Goal: Transaction & Acquisition: Purchase product/service

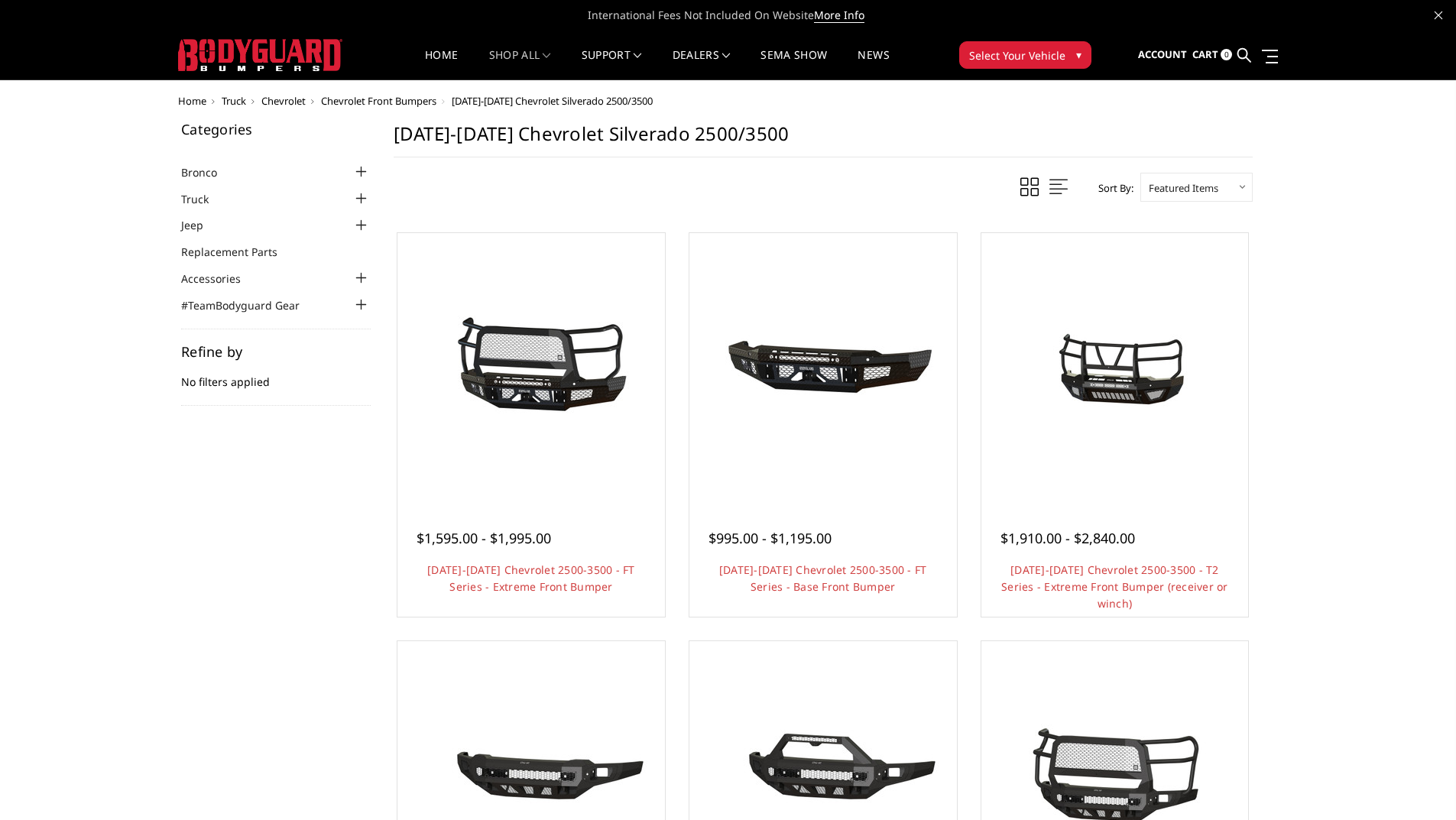
click at [340, 194] on li "Truck Chevrolet Chevrolet Front Bumpers 2024-2025 Chevrolet Silverado 2500/3500…" at bounding box center [275, 198] width 189 height 18
click at [357, 198] on div at bounding box center [362, 199] width 19 height 19
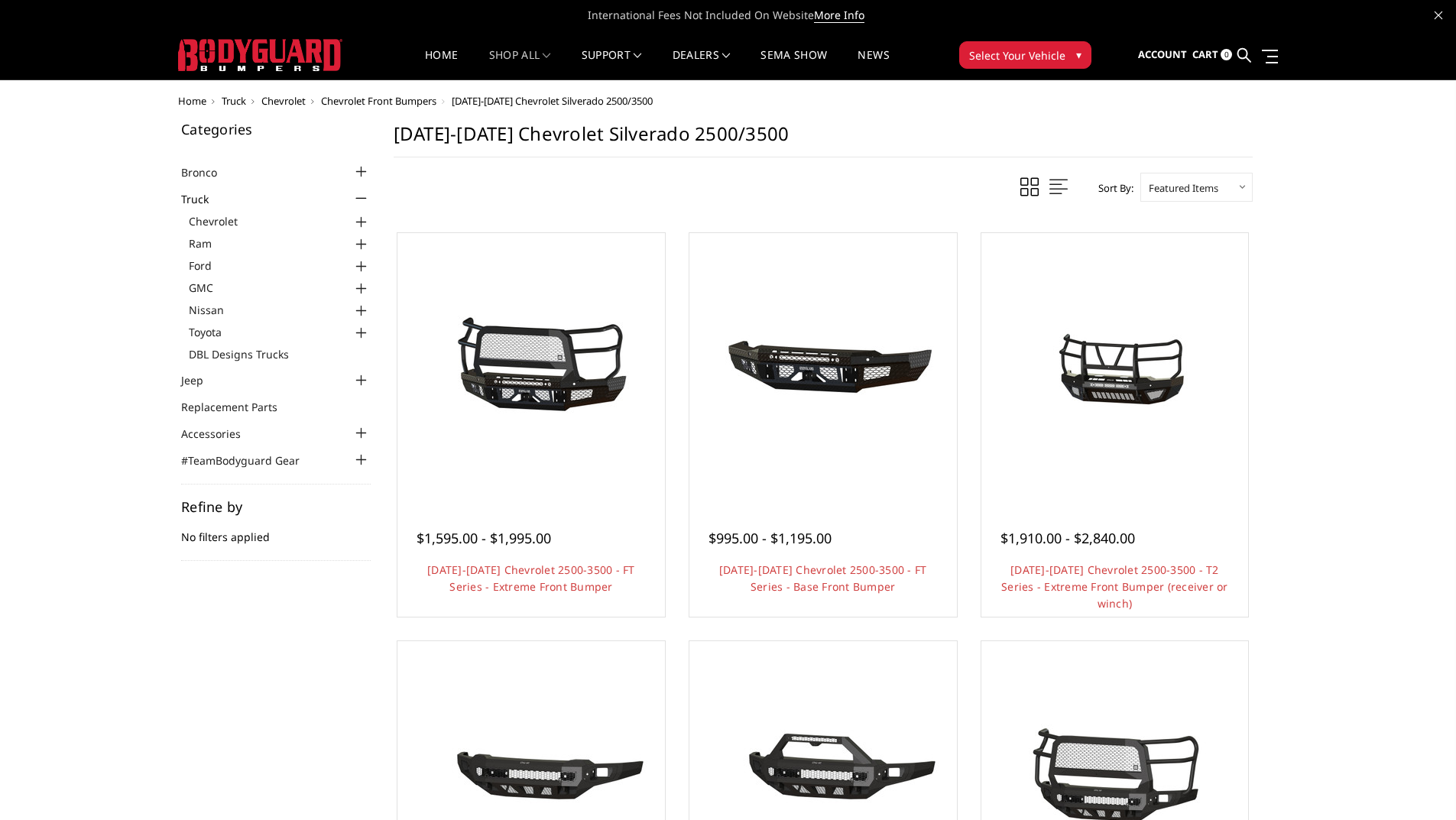
click at [359, 223] on div at bounding box center [362, 222] width 19 height 19
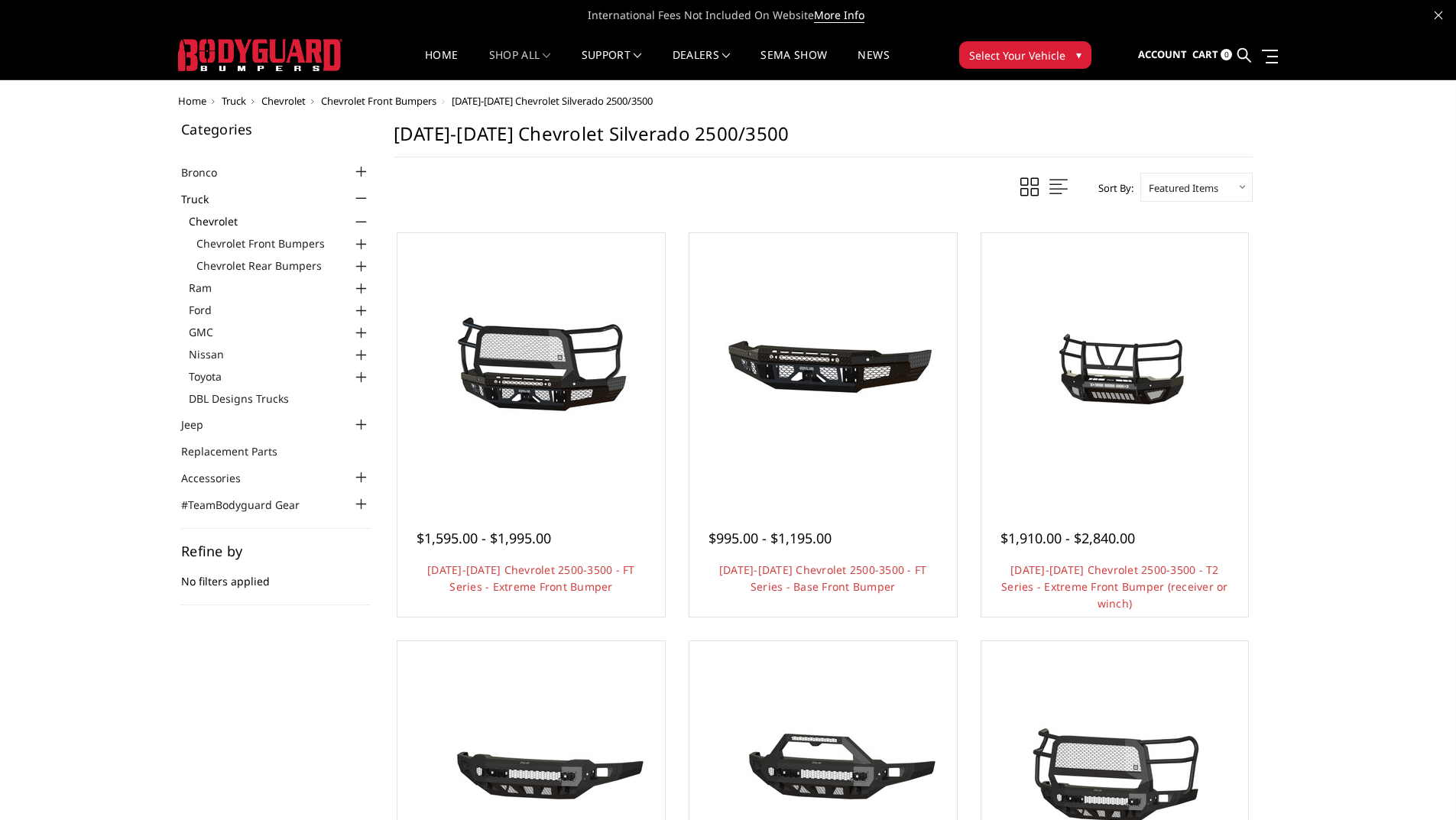
click at [362, 244] on div at bounding box center [362, 245] width 19 height 19
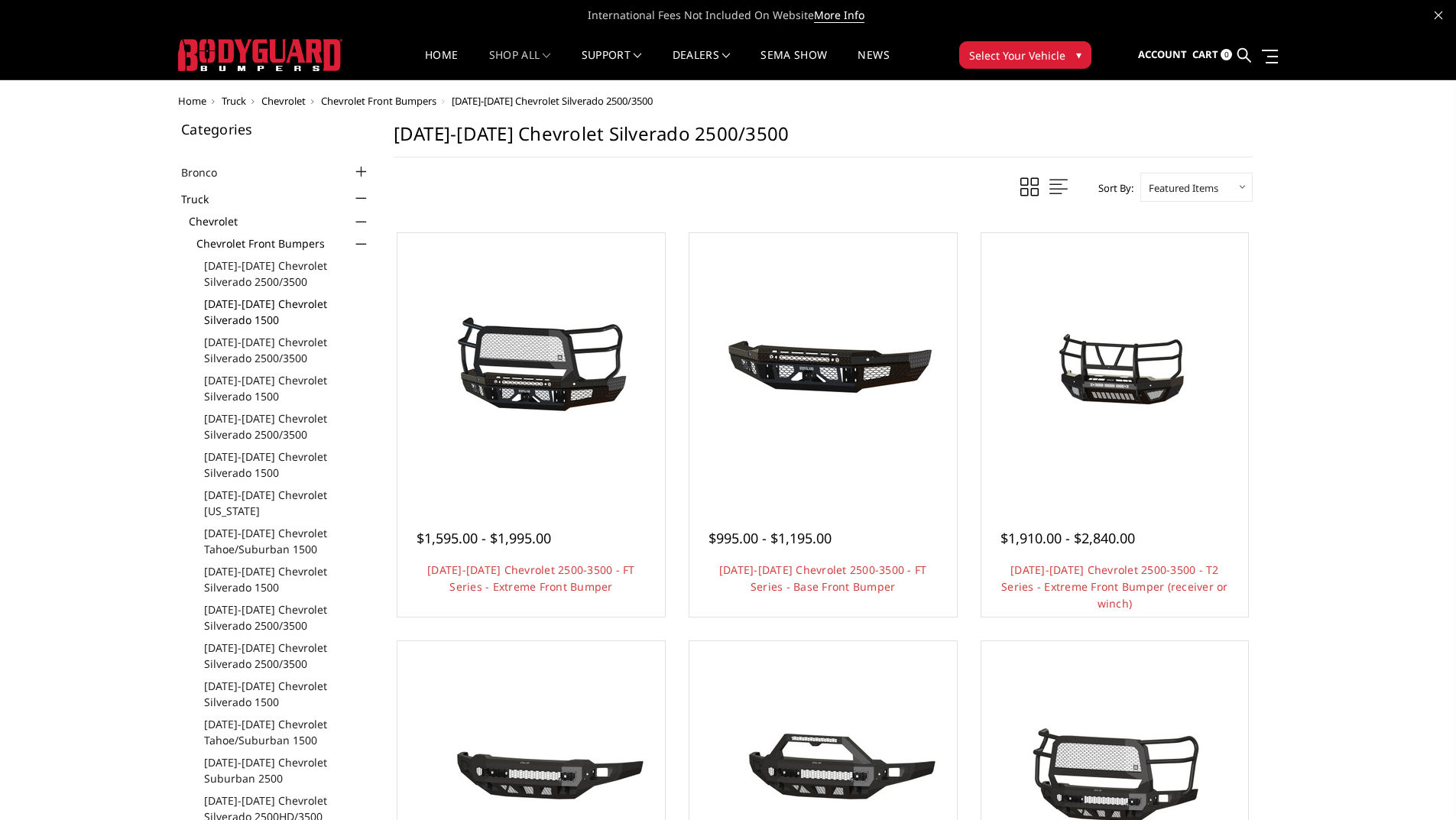
click at [284, 305] on link "[DATE]-[DATE] Chevrolet Silverado 1500" at bounding box center [287, 311] width 167 height 32
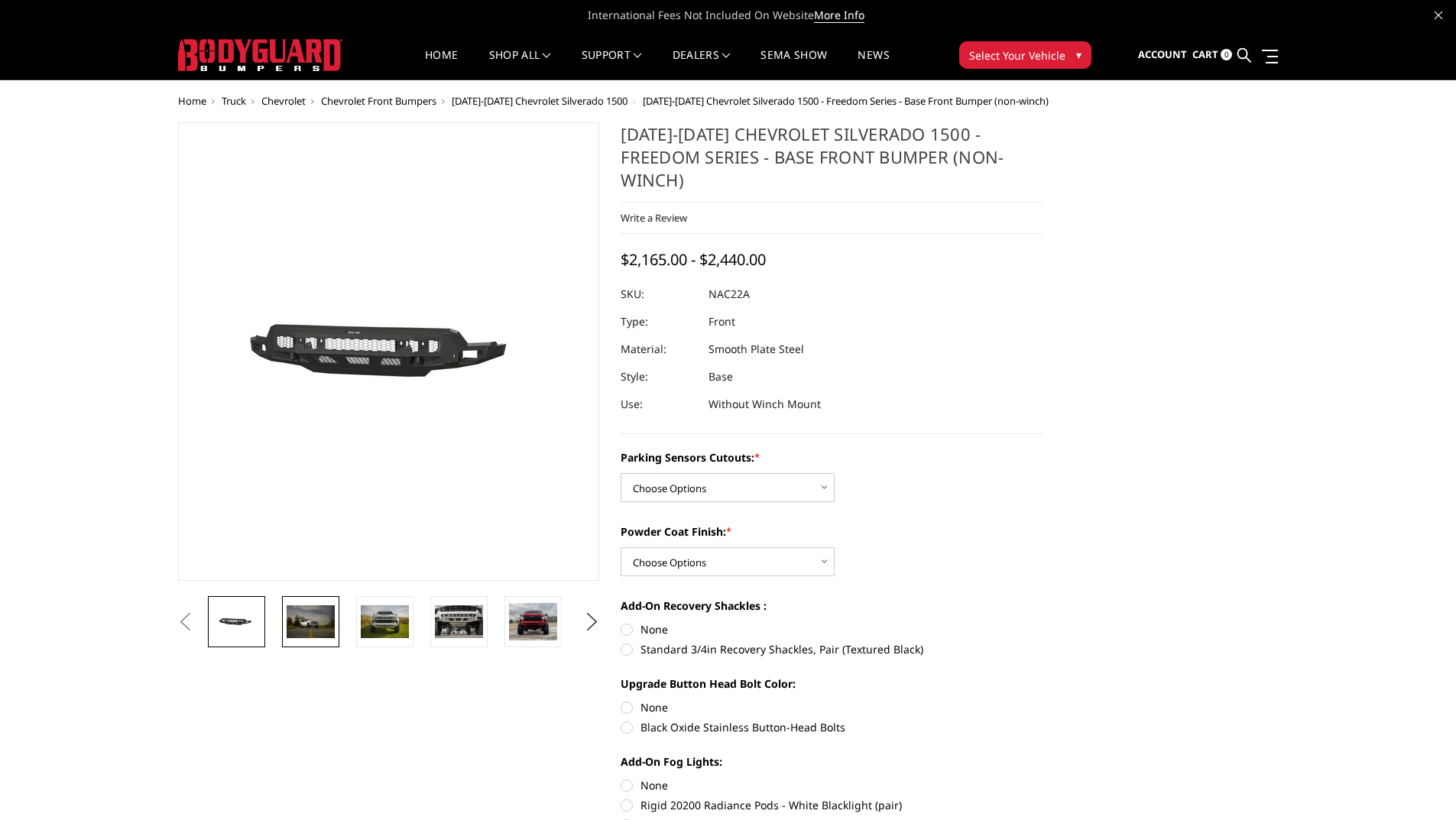
click at [303, 626] on img at bounding box center [311, 621] width 48 height 32
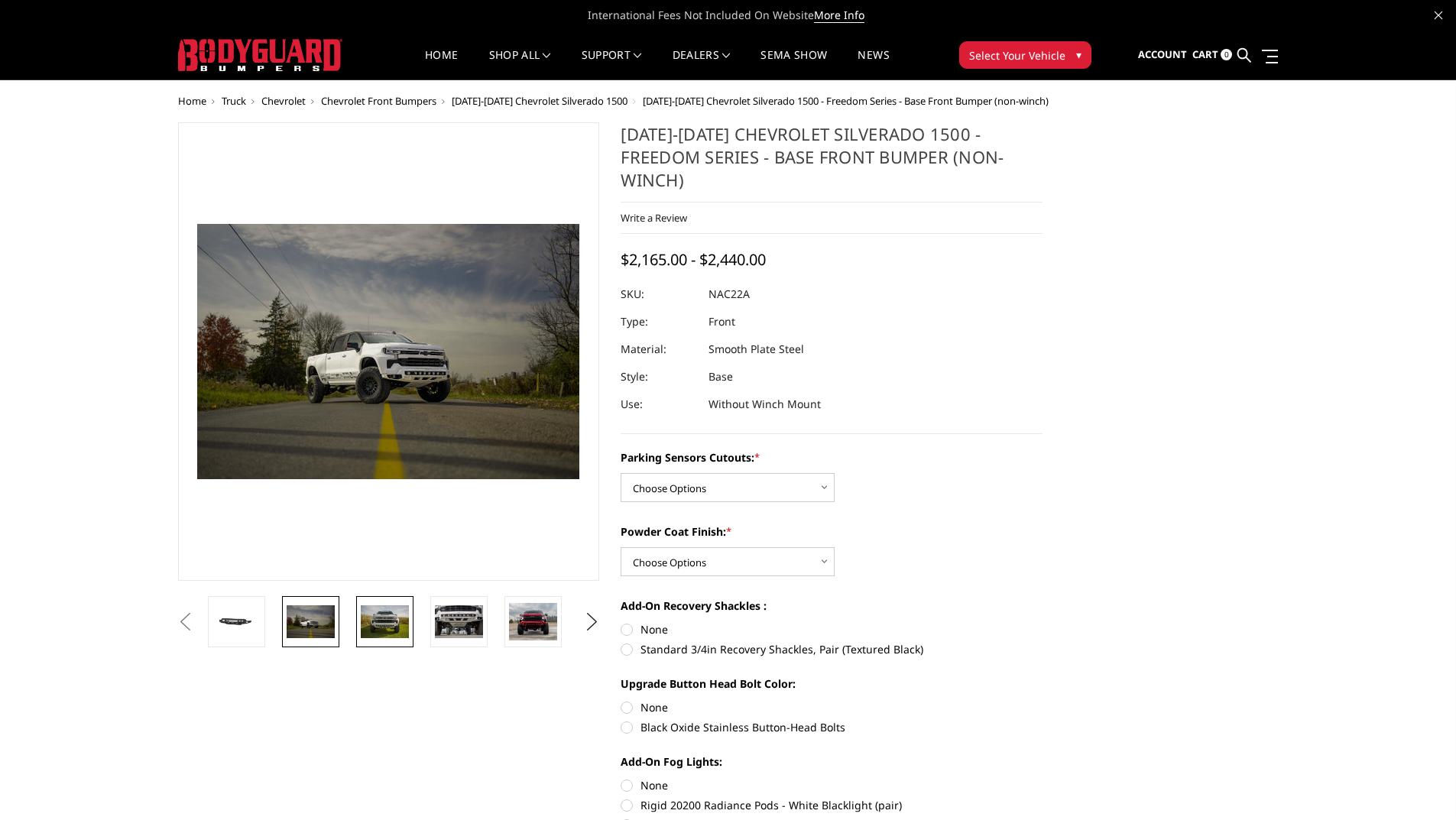
click at [387, 620] on img at bounding box center [385, 621] width 48 height 32
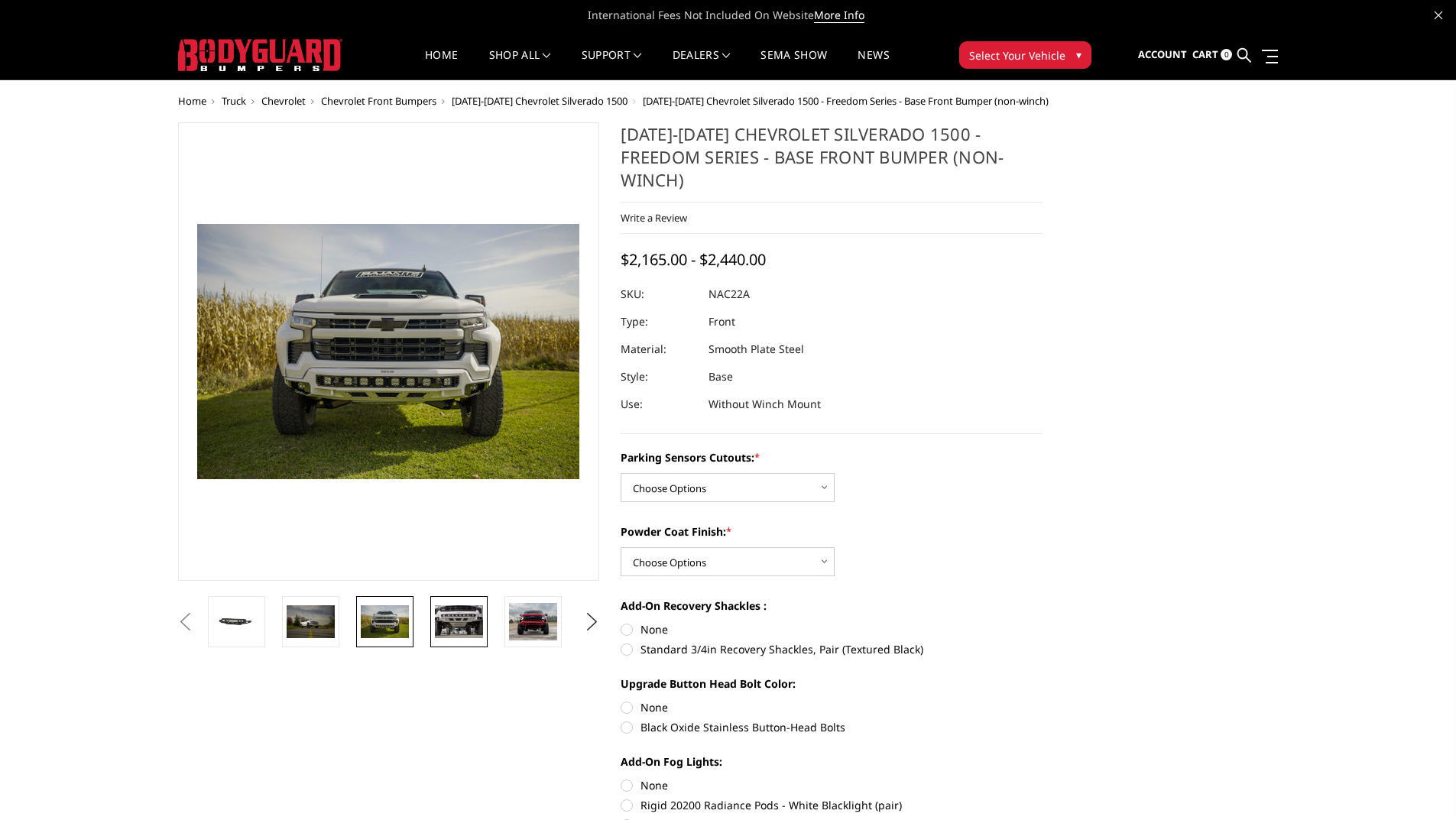
click at [444, 618] on img at bounding box center [459, 621] width 48 height 32
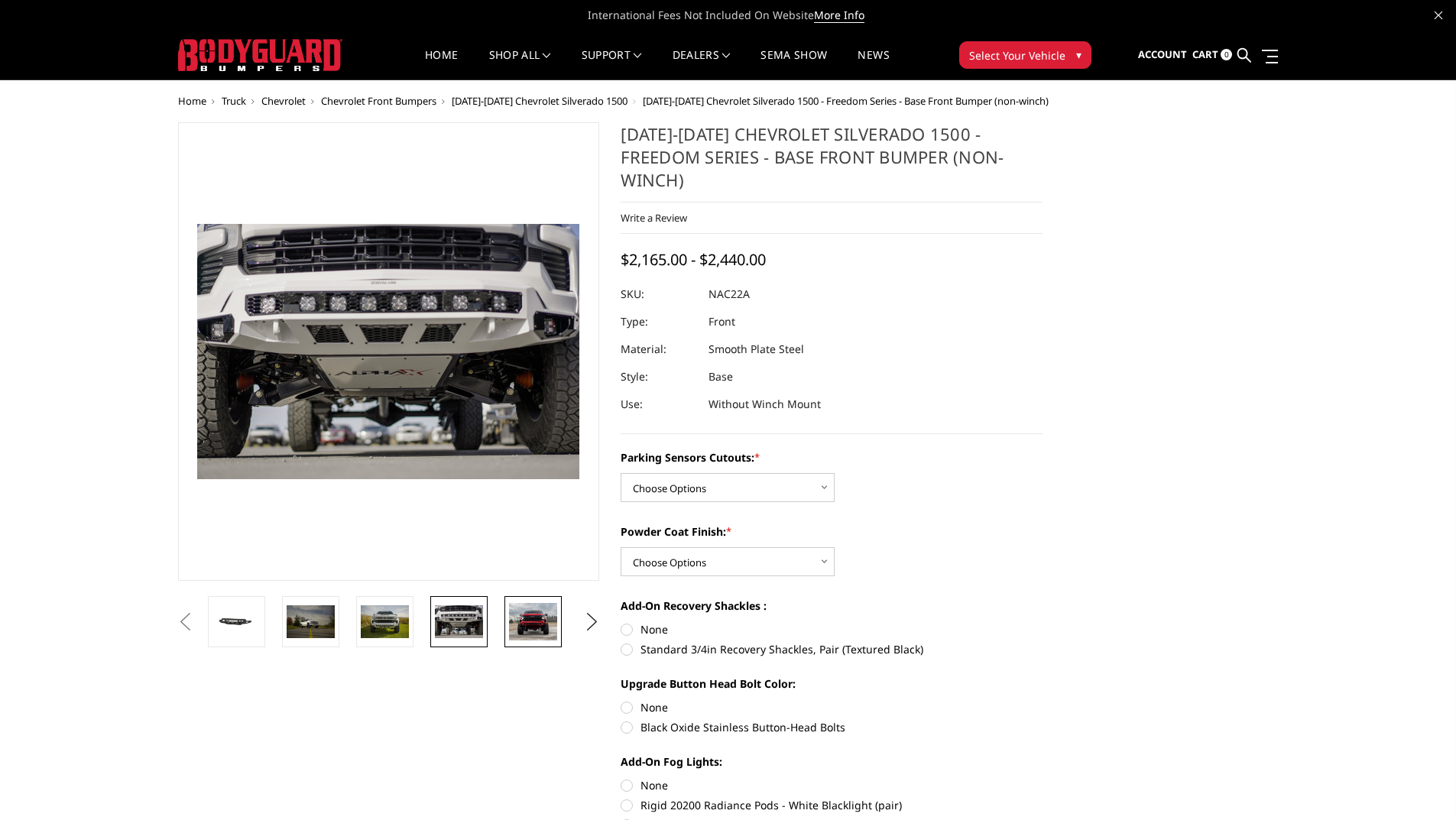
click at [518, 625] on img at bounding box center [533, 622] width 48 height 38
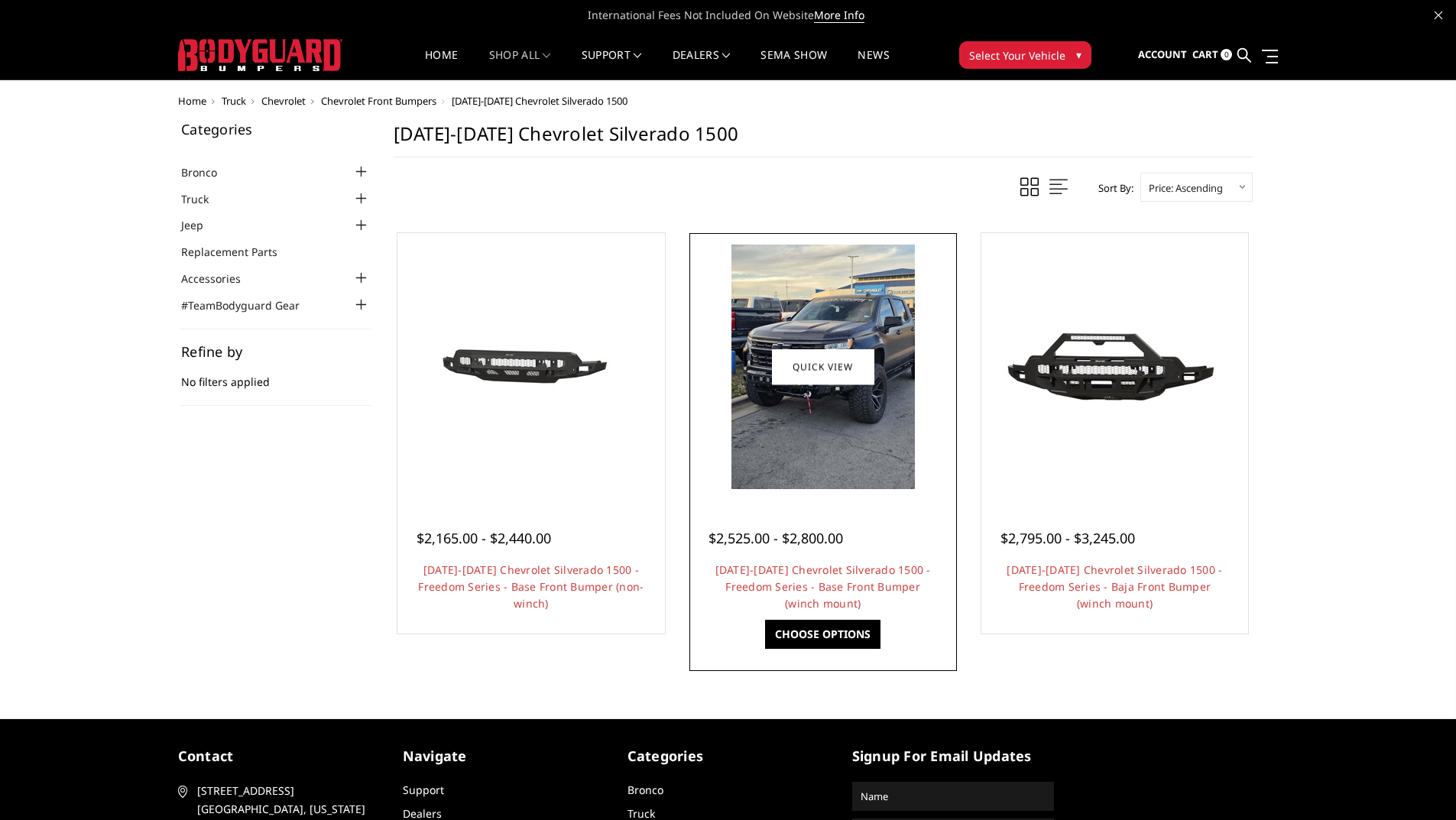
click at [833, 407] on img at bounding box center [823, 367] width 183 height 245
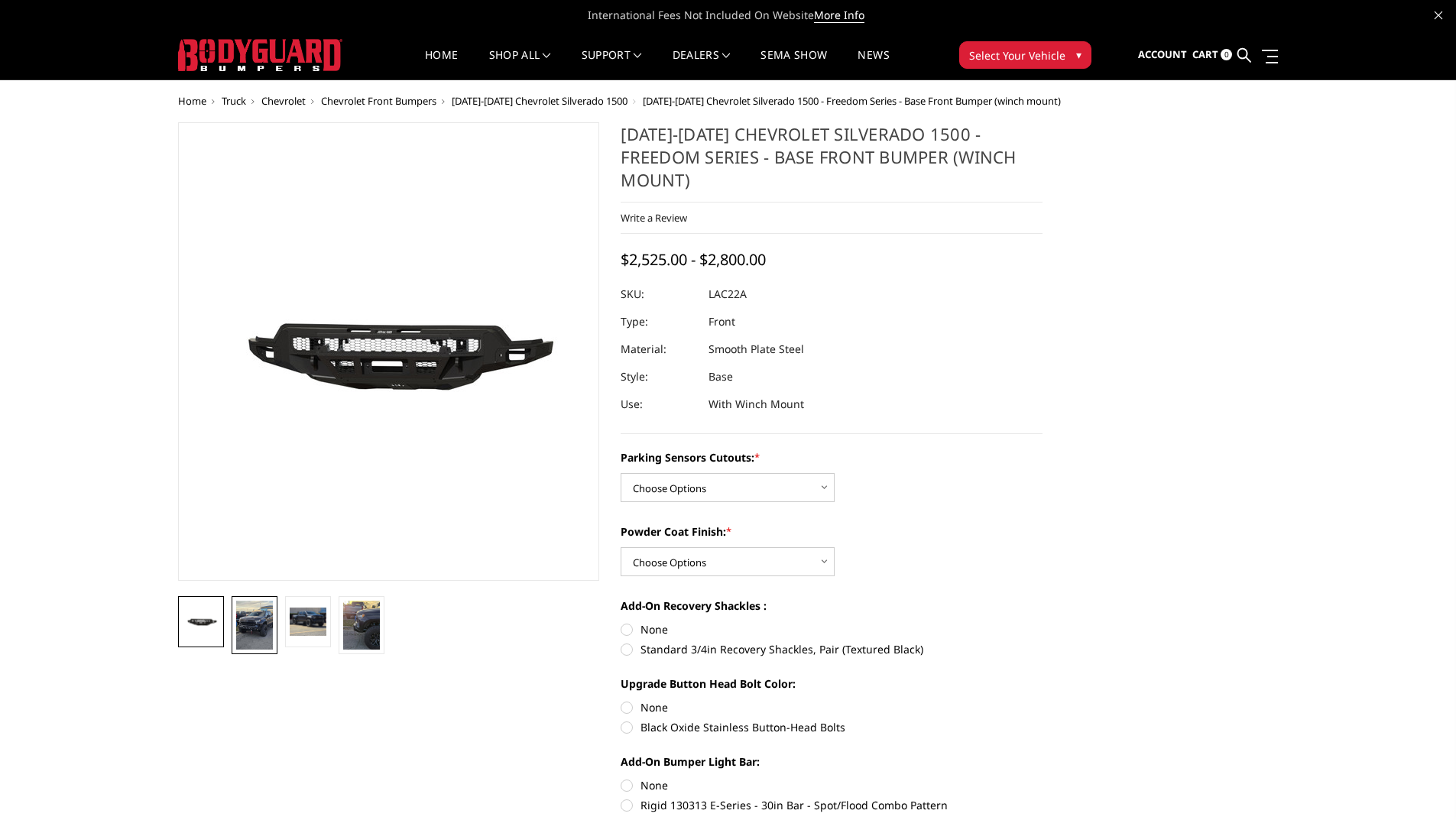
click at [260, 626] on img at bounding box center [255, 626] width 37 height 49
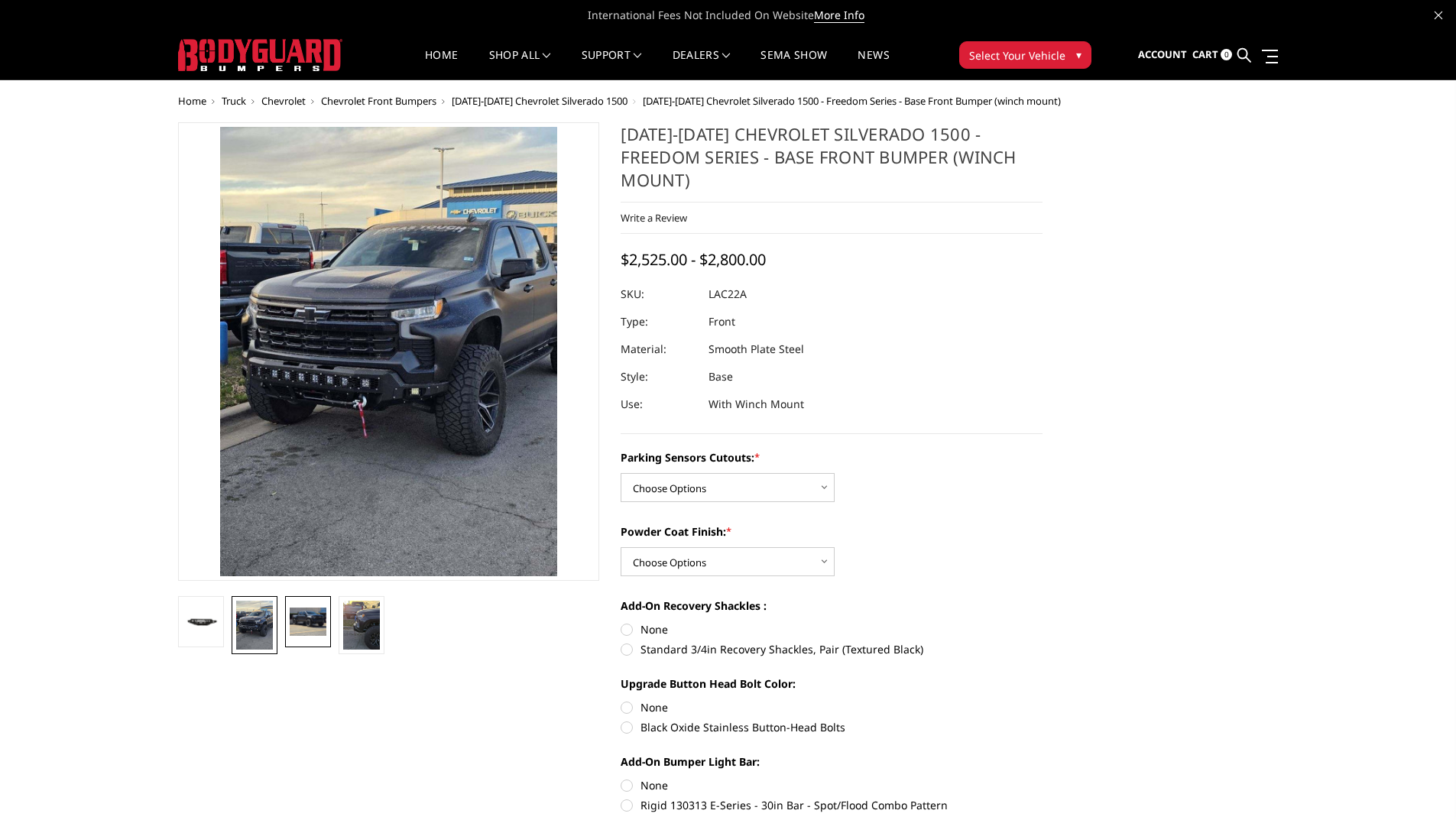
click at [321, 615] on img at bounding box center [308, 621] width 37 height 28
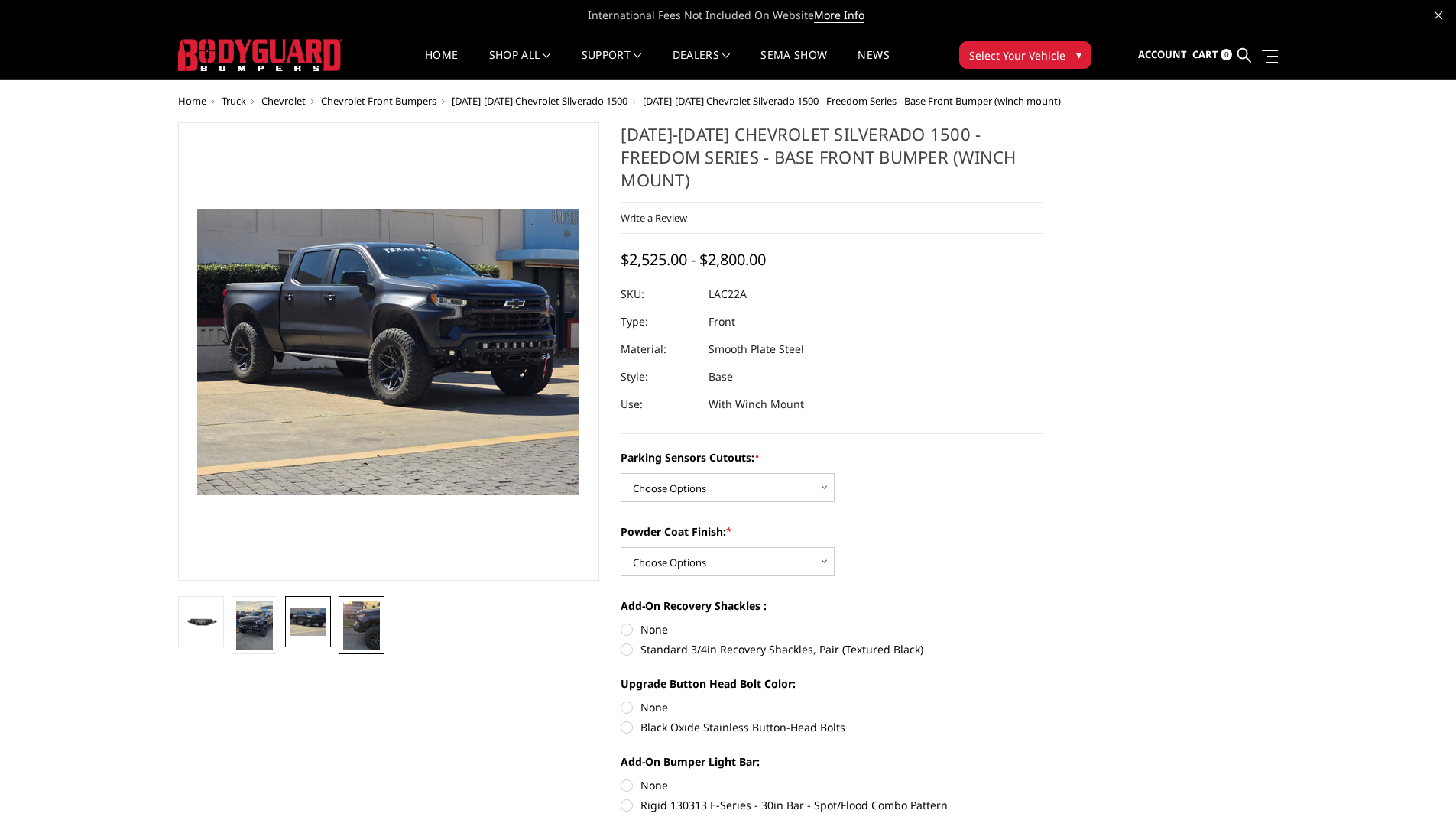
click at [375, 620] on img at bounding box center [362, 626] width 37 height 49
